Goal: Information Seeking & Learning: Learn about a topic

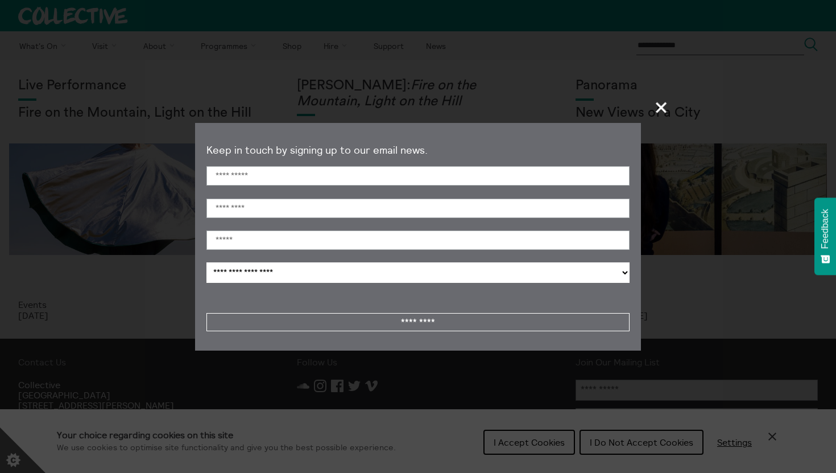
click at [659, 107] on span "+" at bounding box center [662, 107] width 34 height 34
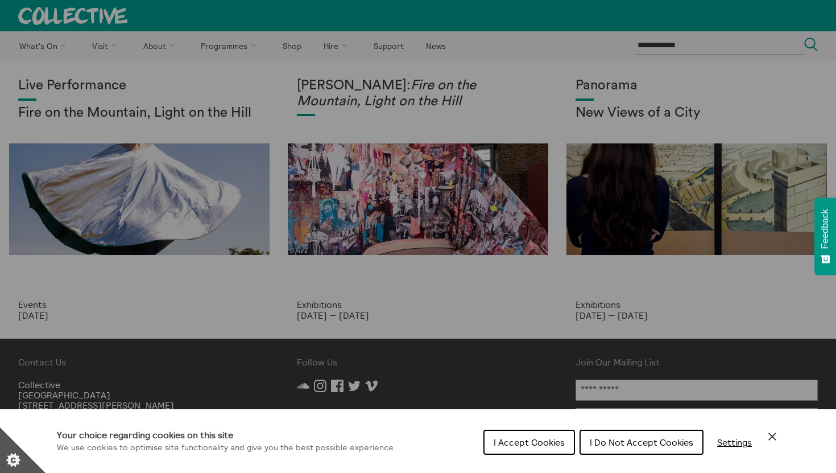
click at [668, 444] on span "I Do Not Accept Cookies" at bounding box center [642, 441] width 104 height 11
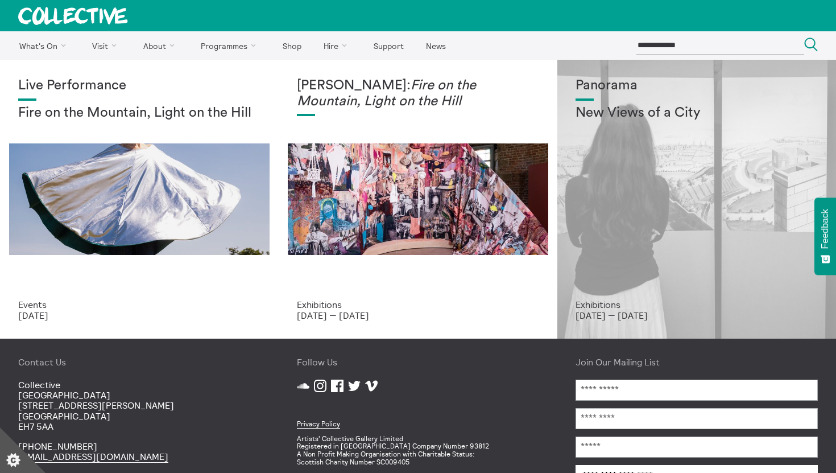
click at [669, 158] on div "Panorama New Views of a City" at bounding box center [697, 188] width 242 height 221
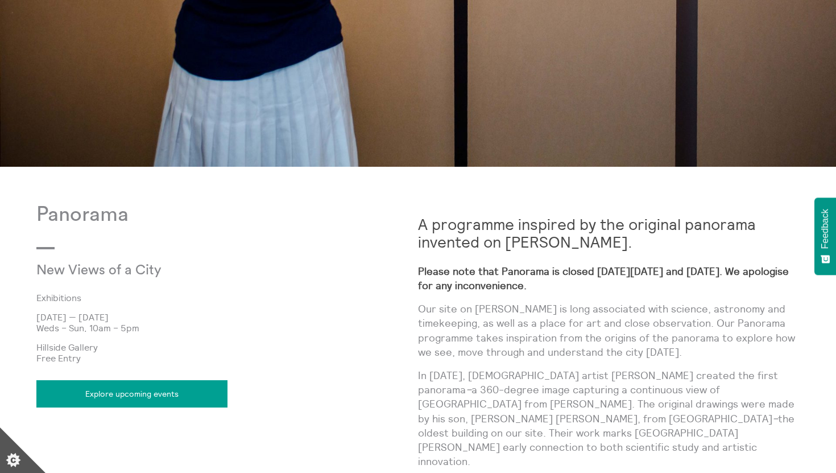
scroll to position [449, 0]
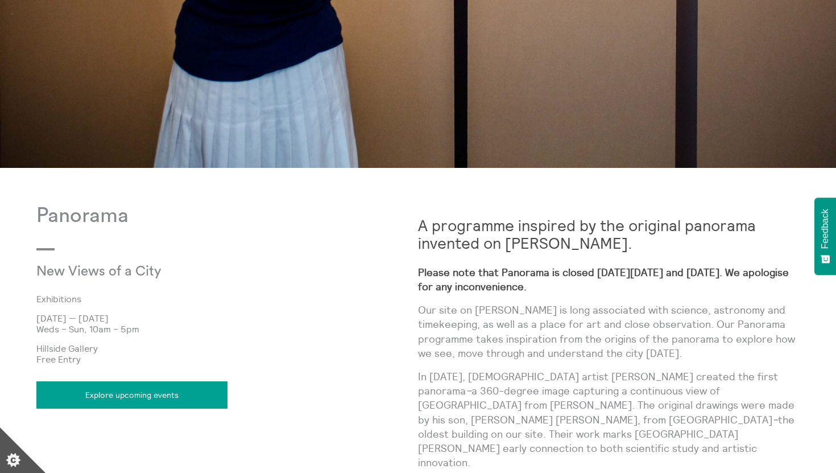
click at [151, 401] on link "Explore upcoming events" at bounding box center [131, 394] width 191 height 27
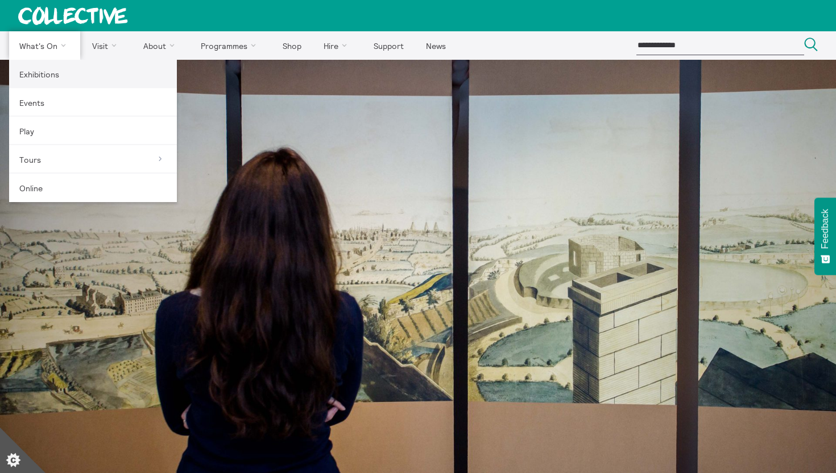
click at [48, 76] on link "Exhibitions" at bounding box center [93, 74] width 168 height 28
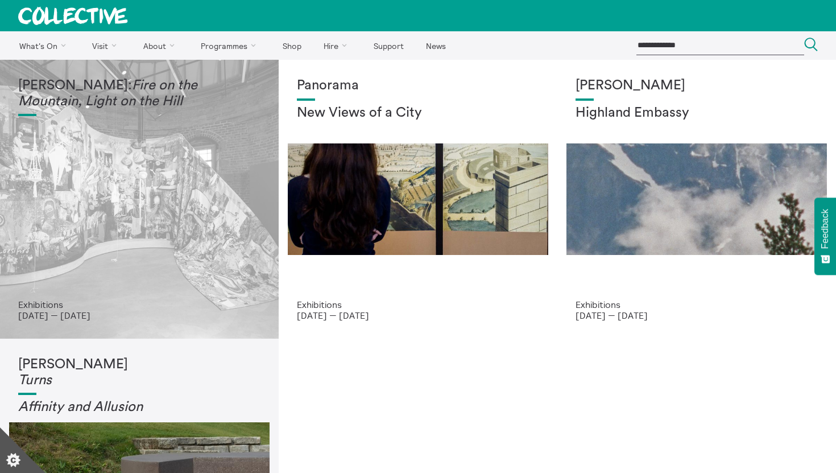
click at [73, 122] on div "Mercedes Azpilicueta: Fire on the Mountain, Light on the Hill" at bounding box center [139, 188] width 242 height 221
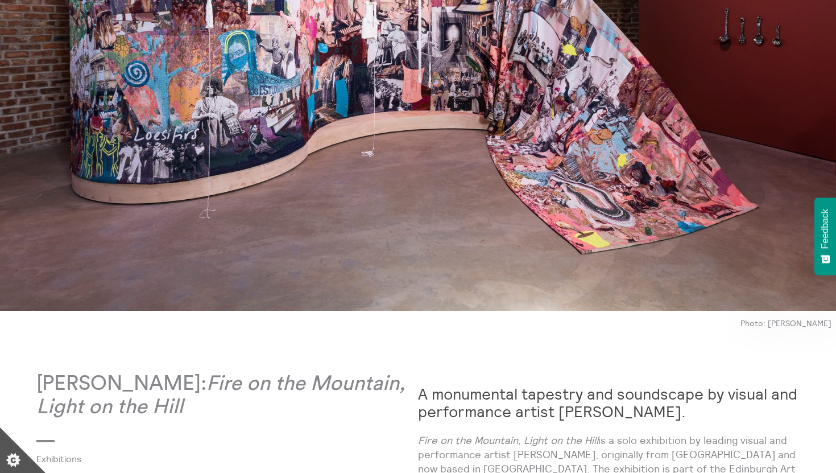
scroll to position [110, 0]
